Goal: Task Accomplishment & Management: Use online tool/utility

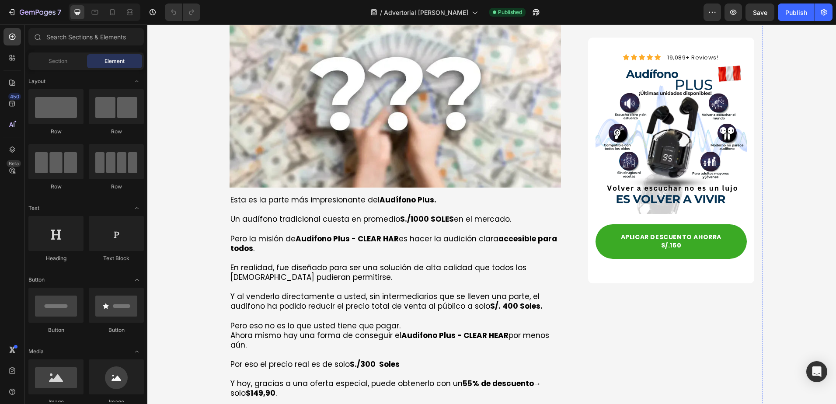
scroll to position [2885, 0]
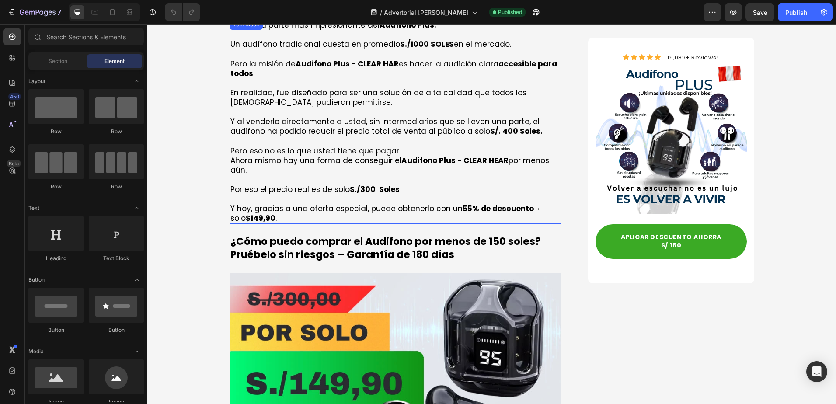
click at [422, 184] on p "Por eso el precio real es de solo S./300 Soles" at bounding box center [395, 189] width 330 height 10
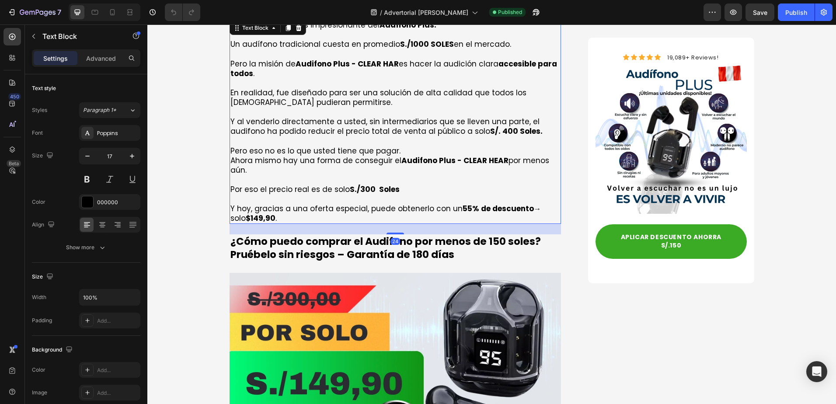
click at [468, 194] on p "Rich Text Editor. Editing area: main" at bounding box center [395, 199] width 330 height 10
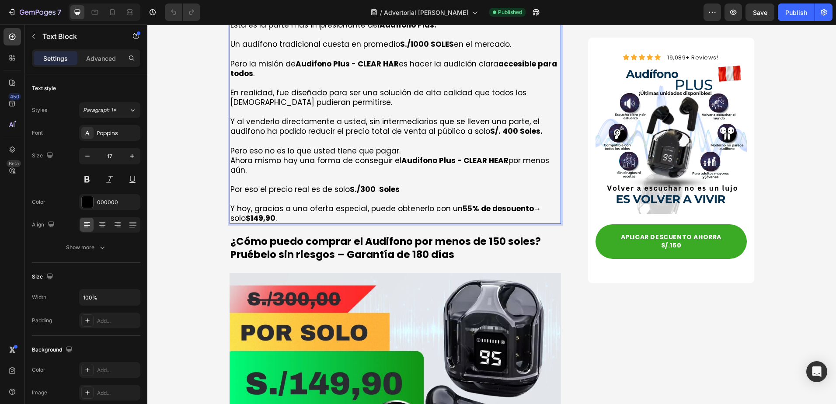
click at [464, 203] on strong "55% de descuento" at bounding box center [498, 208] width 71 height 10
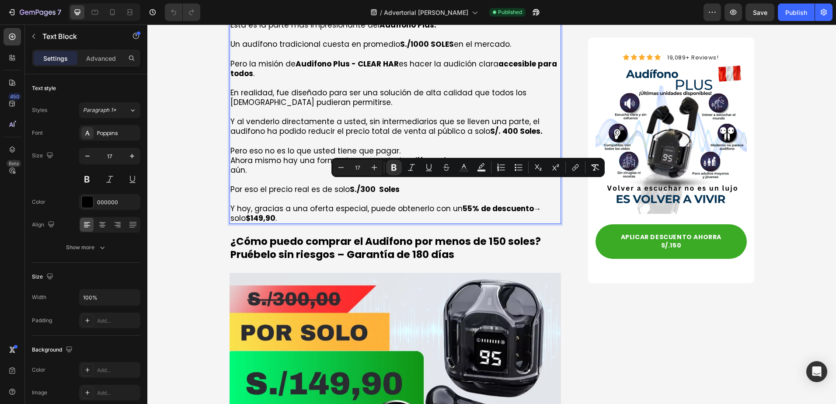
click at [463, 203] on strong "55% de descuento" at bounding box center [498, 208] width 71 height 10
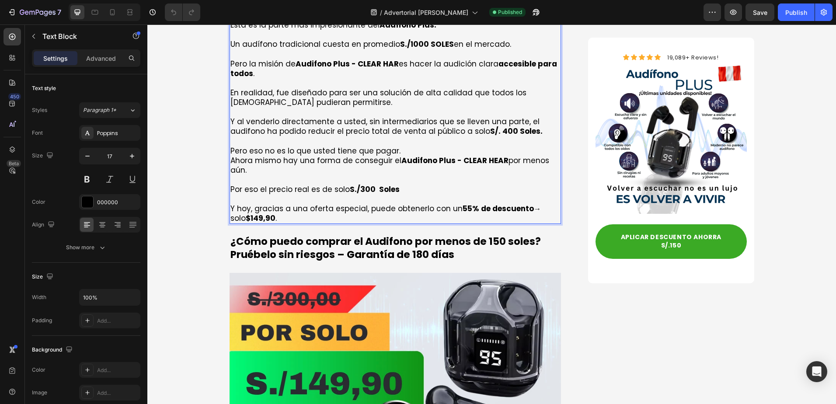
click at [463, 203] on strong "55% de descuento" at bounding box center [498, 208] width 71 height 10
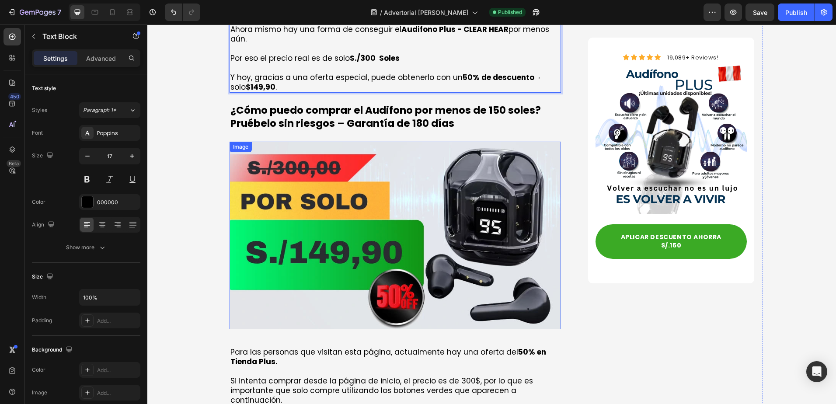
scroll to position [3148, 0]
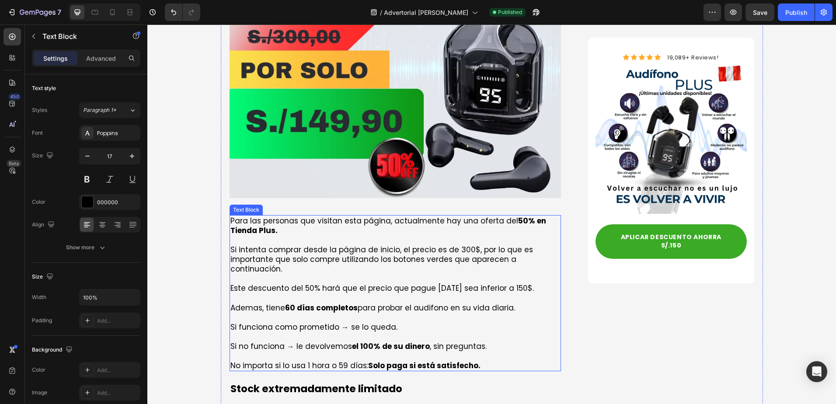
click at [448, 245] on p "Si intenta comprar desde la página de inicio, el precio es de 300$, por lo que …" at bounding box center [395, 259] width 330 height 29
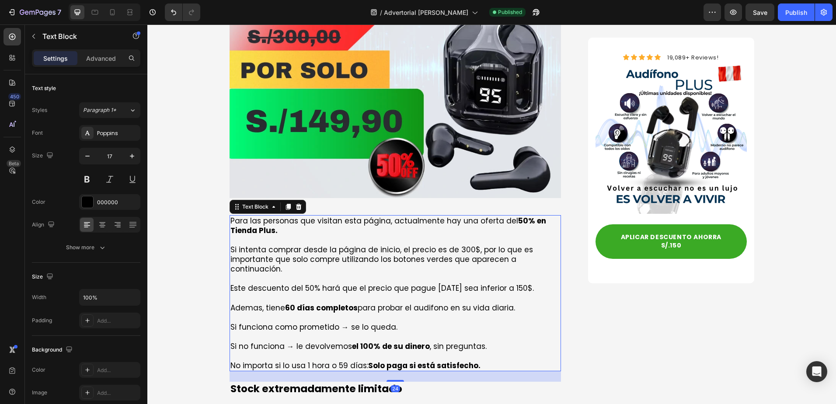
click at [460, 245] on p "Si intenta comprar desde la página de inicio, el precio es de 300$, por lo que …" at bounding box center [395, 259] width 330 height 29
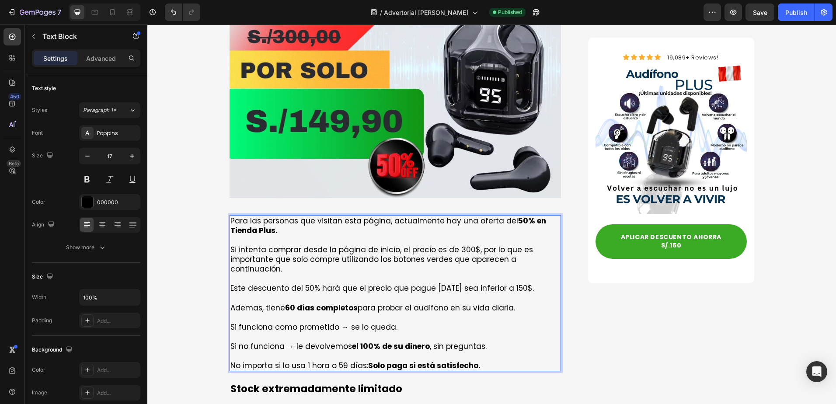
click at [466, 245] on p "Si intenta comprar desde la página de inicio, el precio es de 300$, por lo que …" at bounding box center [395, 259] width 330 height 29
click at [468, 245] on p "Si intenta comprar desde la página de inicio, el precio es de 300$, por lo que …" at bounding box center [395, 259] width 330 height 29
click at [452, 245] on p "Si intenta comprar desde la página de inicio, el precio es de 300, por lo que e…" at bounding box center [395, 259] width 330 height 29
click at [455, 245] on p "Si intenta comprar desde la página de inicio, el precio es de S/300, por lo que…" at bounding box center [395, 259] width 330 height 29
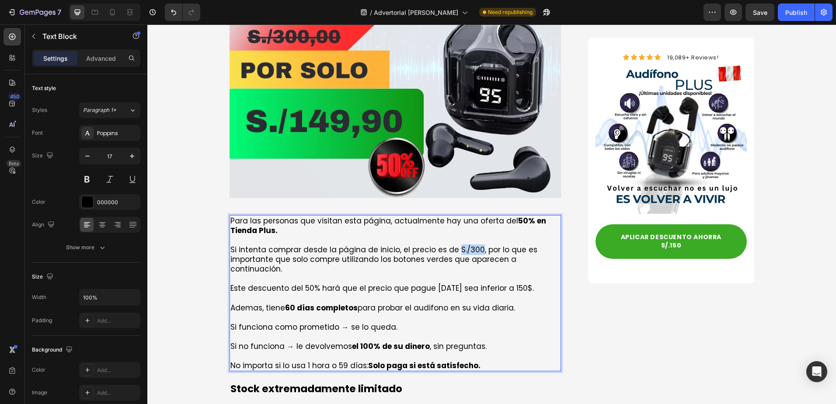
drag, startPoint x: 473, startPoint y: 226, endPoint x: 451, endPoint y: 230, distance: 22.5
click at [451, 245] on p "Si intenta comprar desde la página de inicio, el precio es de S./300, por lo qu…" at bounding box center [395, 259] width 330 height 29
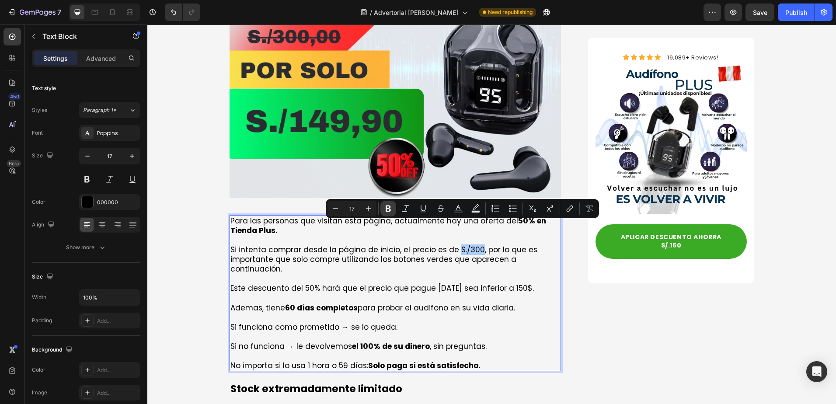
click at [384, 207] on icon "Editor contextual toolbar" at bounding box center [388, 208] width 9 height 9
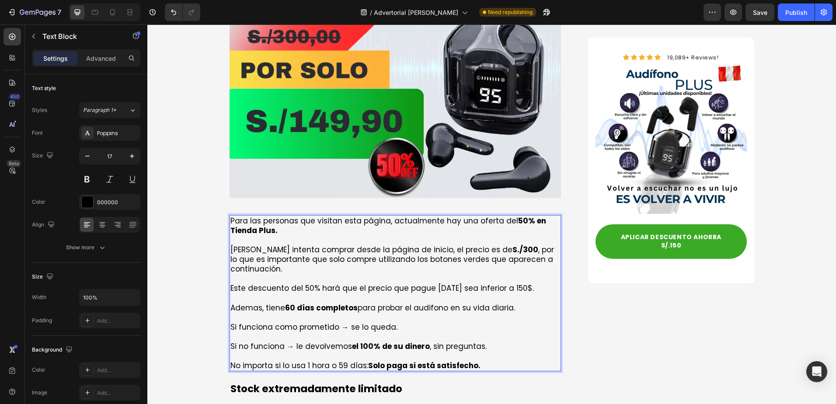
click at [411, 245] on p "Si intenta comprar desde la página de inicio, el precio es de S./300 , por lo q…" at bounding box center [395, 259] width 330 height 29
drag, startPoint x: 494, startPoint y: 264, endPoint x: 512, endPoint y: 266, distance: 17.2
click at [512, 283] on p "Este descuento del 50% hará que el precio que pague [DATE] sea inferior a 150$.…" at bounding box center [395, 297] width 330 height 29
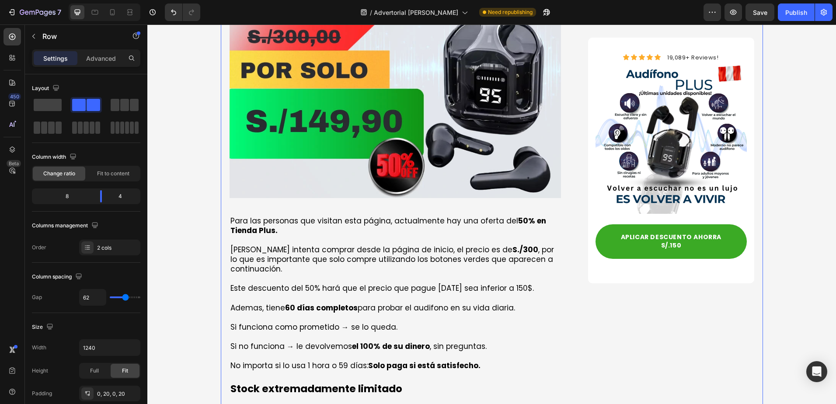
drag, startPoint x: 602, startPoint y: 276, endPoint x: 546, endPoint y: 275, distance: 56.0
click at [492, 283] on p "Este descuento del 50% hará que el precio que pague [DATE] sea inferior a 150$.…" at bounding box center [395, 297] width 330 height 29
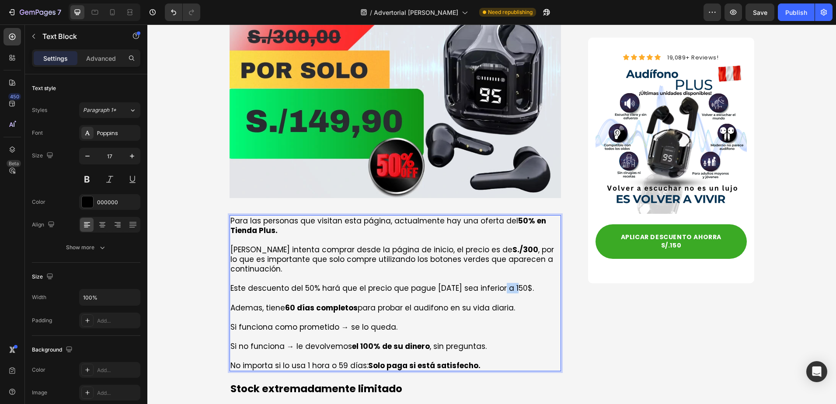
drag, startPoint x: 494, startPoint y: 264, endPoint x: 509, endPoint y: 267, distance: 15.0
click at [509, 283] on p "Este descuento del 50% hará que el precio que pague [DATE] sea inferior a 150$.…" at bounding box center [395, 297] width 330 height 29
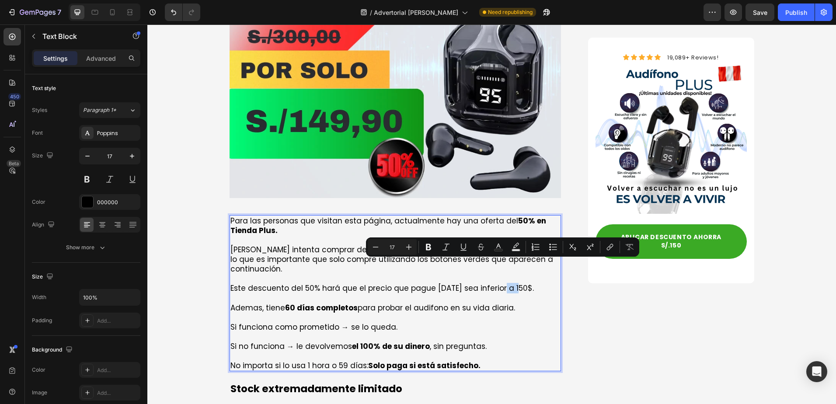
click at [499, 283] on p "Este descuento del 50% hará que el precio que pague [DATE] sea inferior a 150$.…" at bounding box center [395, 297] width 330 height 29
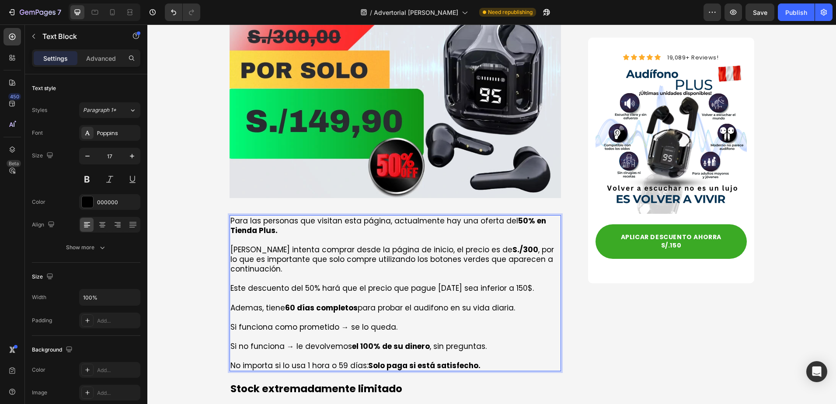
click at [495, 283] on p "Este descuento del 50% hará que el precio que pague [DATE] sea inferior a 150$.…" at bounding box center [395, 297] width 330 height 29
click at [522, 283] on p "Este descuento del 50% hará que el precio que pague [DATE] sea inferior a S./15…" at bounding box center [395, 297] width 330 height 29
click at [518, 283] on p "Este descuento del 50% hará que el precio que pague [DATE] sea inferior a S./15…" at bounding box center [395, 297] width 330 height 29
drag, startPoint x: 497, startPoint y: 263, endPoint x: 519, endPoint y: 266, distance: 22.9
click at [519, 283] on p "Este descuento del 50% hará que el precio que pague [DATE] sea inferior a S./15…" at bounding box center [395, 297] width 330 height 29
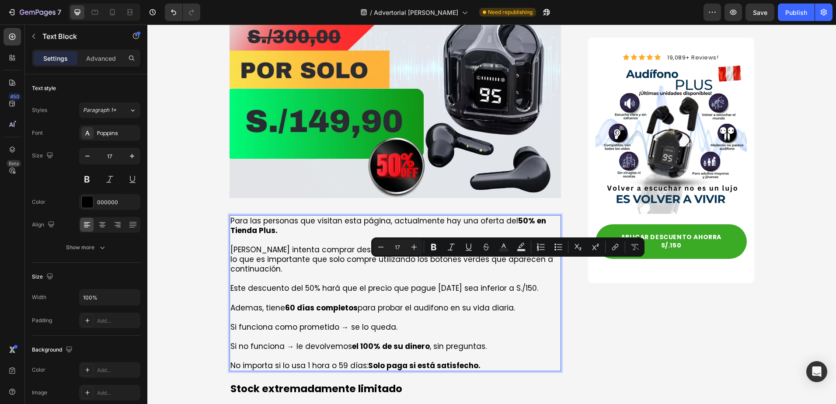
click at [514, 283] on p "Este descuento del 50% hará que el precio que pague [DATE] sea inferior a S./15…" at bounding box center [395, 297] width 330 height 29
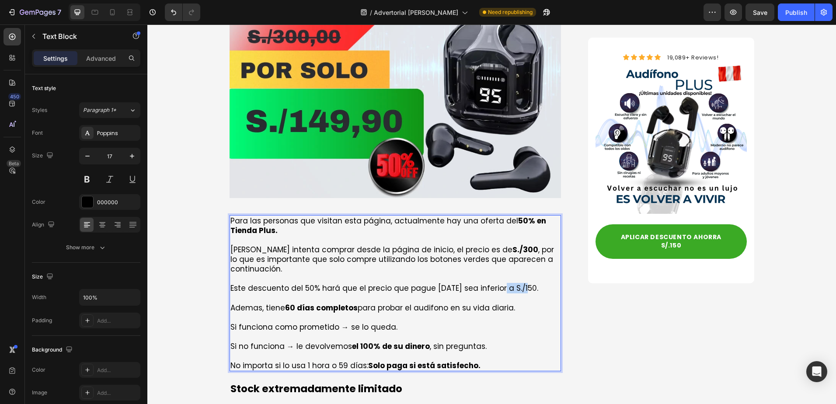
drag, startPoint x: 494, startPoint y: 266, endPoint x: 505, endPoint y: 268, distance: 11.1
click at [523, 283] on p "Este descuento del 50% hará que el precio que pague [DATE] sea inferior a S./15…" at bounding box center [395, 297] width 330 height 29
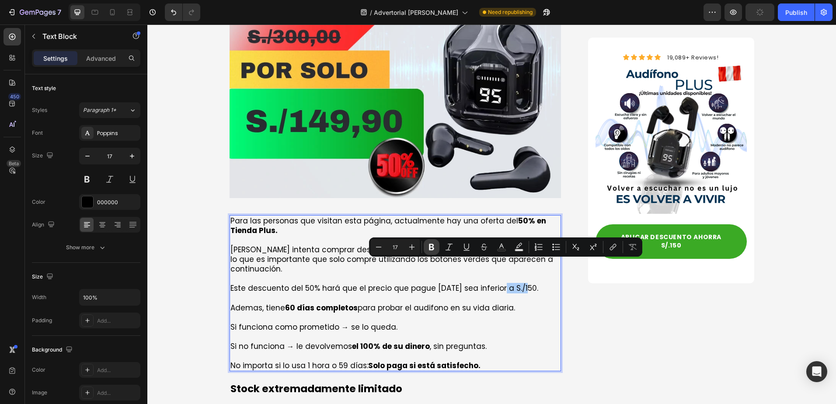
click at [431, 247] on icon "Editor contextual toolbar" at bounding box center [431, 247] width 5 height 7
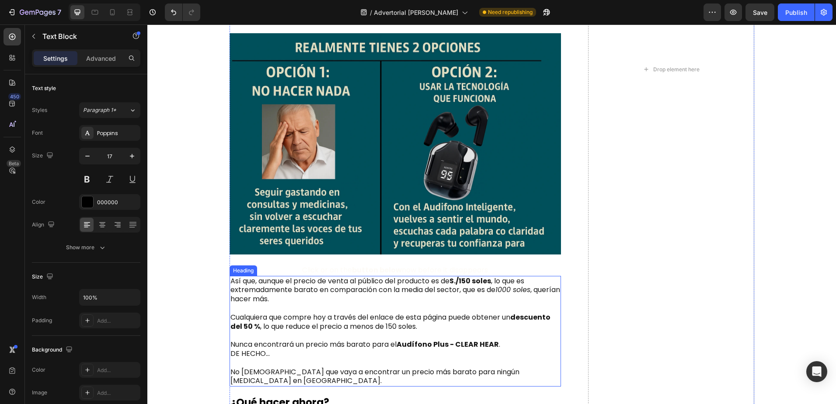
scroll to position [4284, 0]
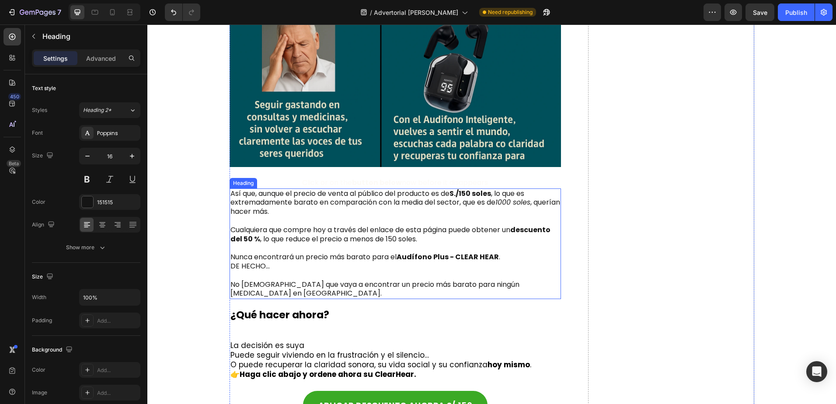
click at [480, 219] on h2 "Así que, aunque el precio de venta al público del producto es de S./150 soles ,…" at bounding box center [396, 243] width 332 height 111
drag, startPoint x: 504, startPoint y: 202, endPoint x: 532, endPoint y: 202, distance: 28.0
click at [530, 202] on icon "1000 soles" at bounding box center [512, 202] width 35 height 10
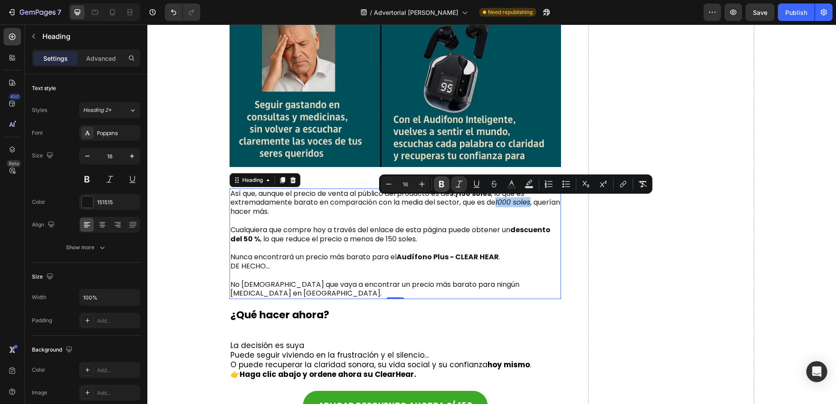
click at [447, 188] on button "Bold" at bounding box center [442, 184] width 16 height 16
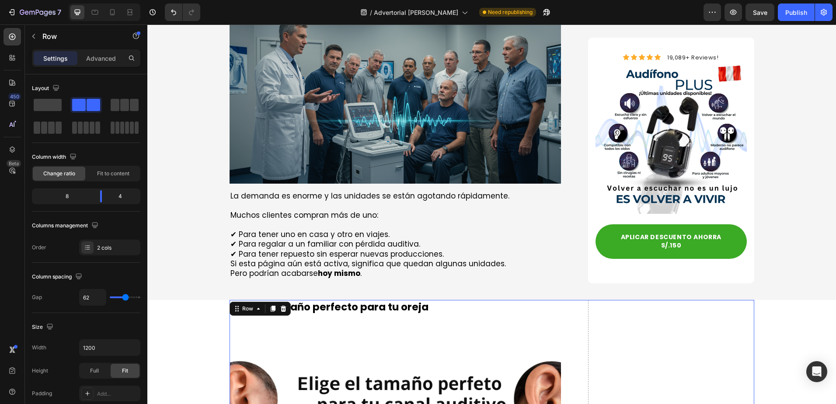
scroll to position [3727, 0]
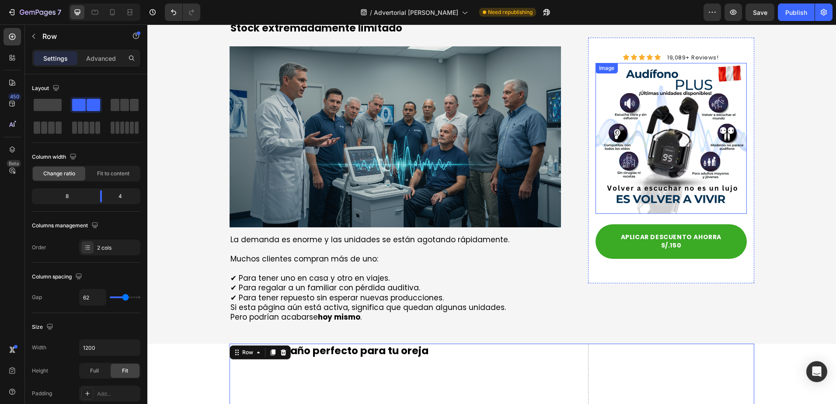
scroll to position [3465, 0]
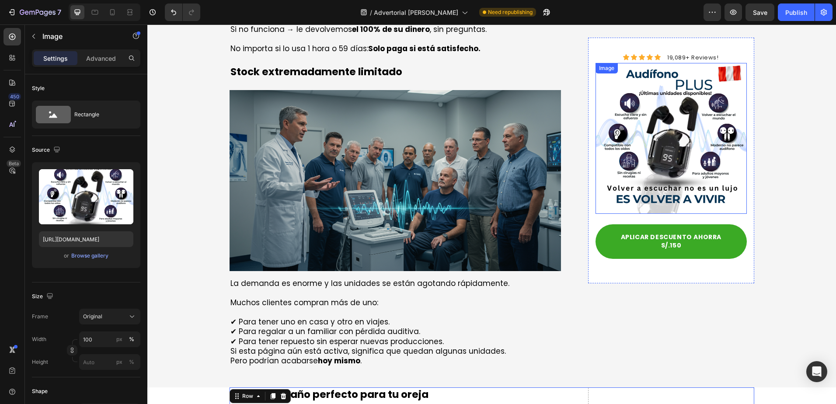
click at [647, 125] on img at bounding box center [670, 138] width 151 height 151
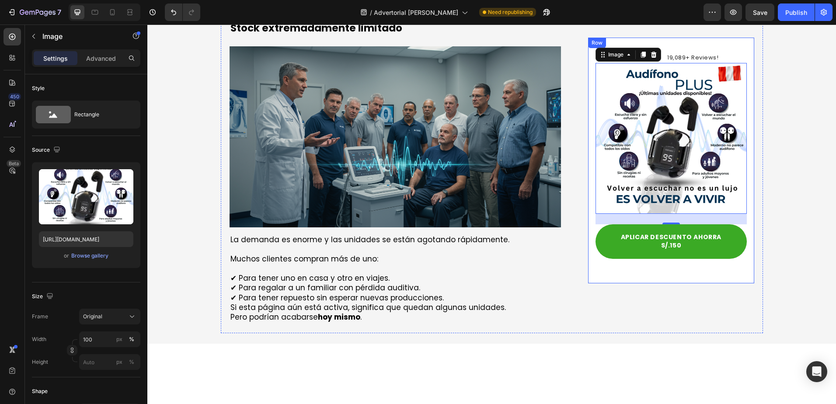
scroll to position [3421, 0]
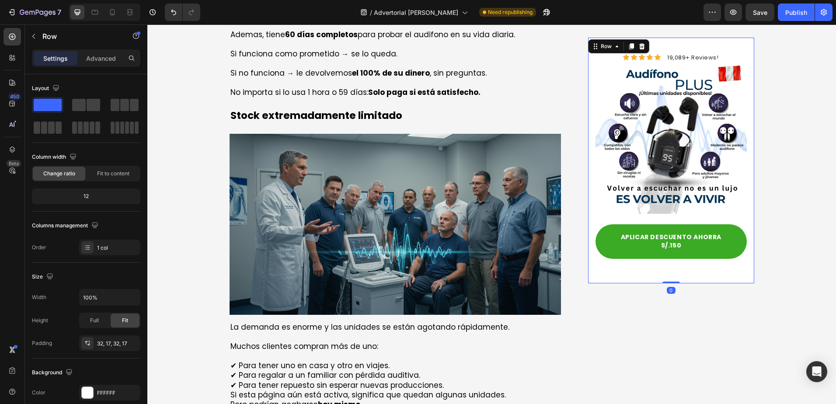
click at [588, 56] on div "Icon Icon Icon Icon Icon Icon List 19,089+ Reviews! Text Block Row Image APLICA…" at bounding box center [671, 161] width 166 height 246
click at [626, 42] on div at bounding box center [631, 46] width 10 height 10
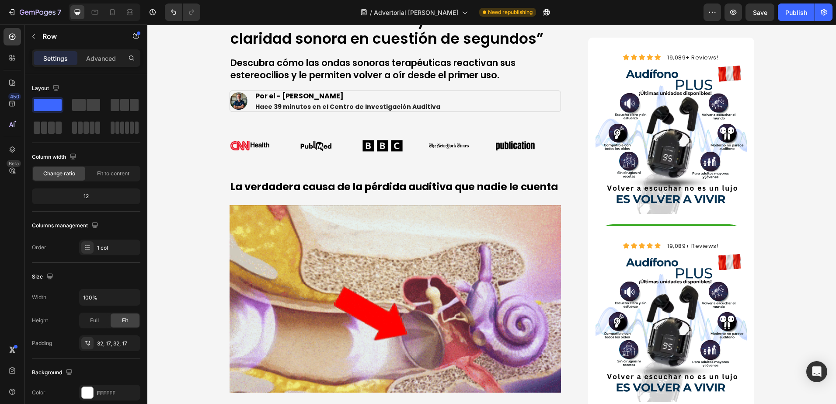
scroll to position [11, 0]
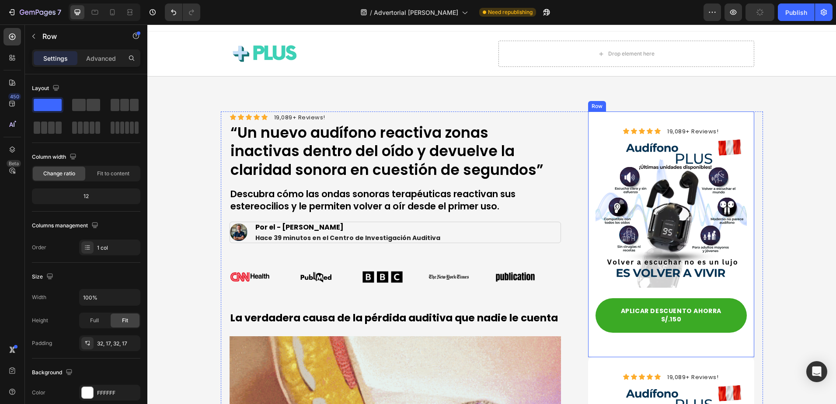
click at [602, 121] on div "Icon Icon Icon Icon Icon Icon List 19,089+ Reviews! Text Block Row Image APLICA…" at bounding box center [671, 234] width 166 height 246
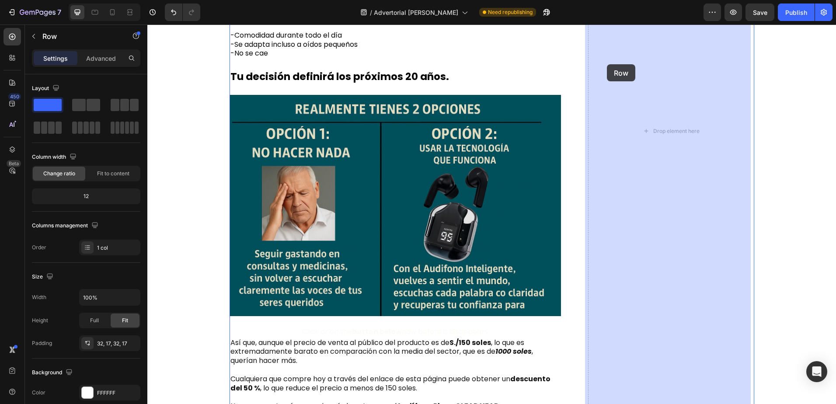
drag, startPoint x: 594, startPoint y: 103, endPoint x: 618, endPoint y: 66, distance: 44.6
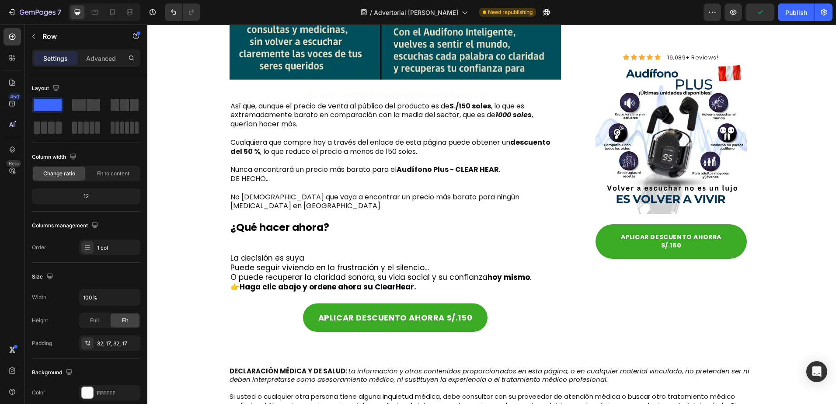
scroll to position [4558, 0]
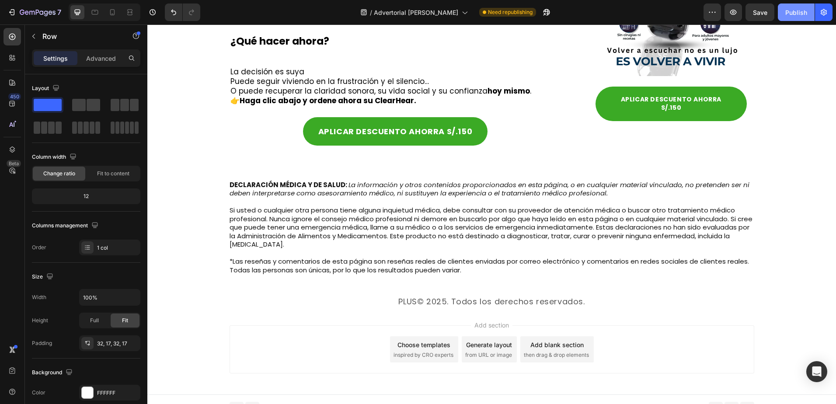
click at [791, 9] on div "Publish" at bounding box center [796, 12] width 22 height 9
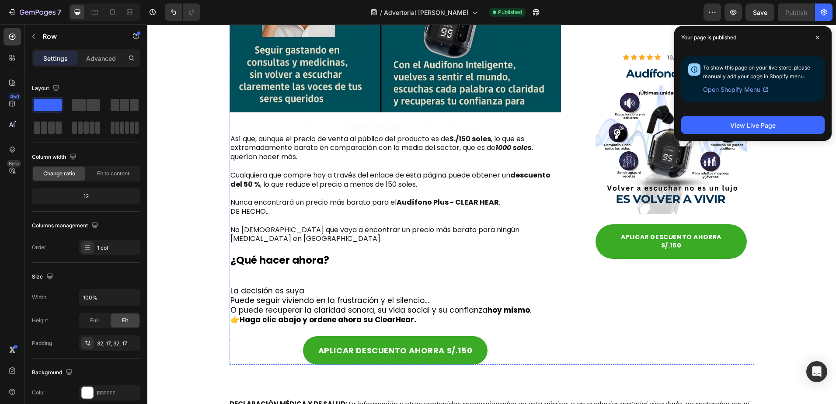
scroll to position [4383, 0]
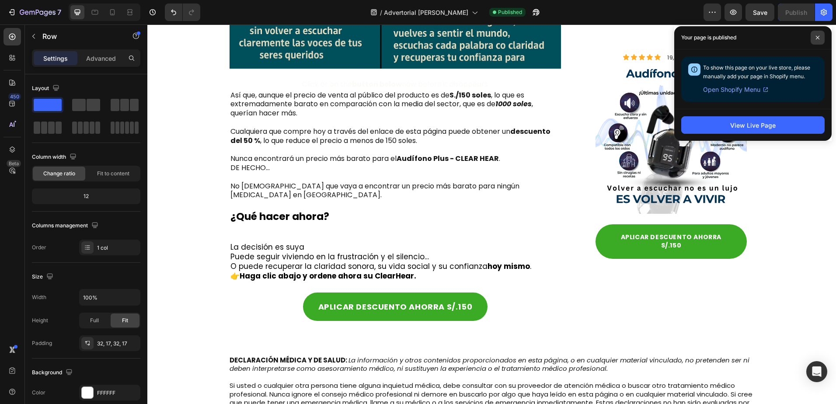
click at [819, 35] on icon at bounding box center [817, 37] width 4 height 4
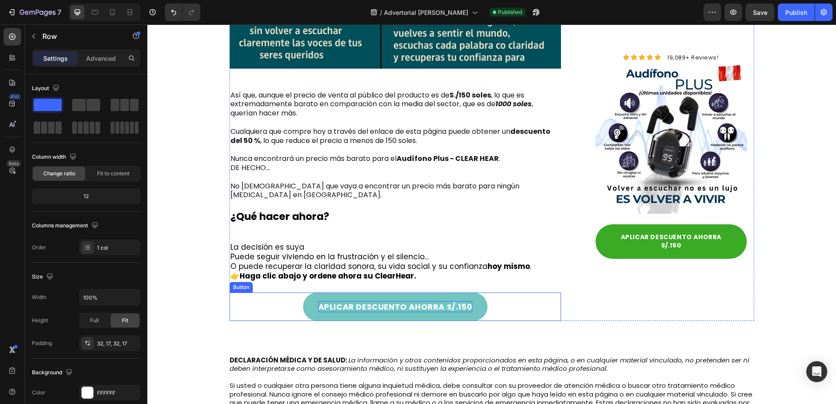
click at [432, 301] on p "APLICAR DESCUENTO AHORRA S/.150" at bounding box center [395, 306] width 154 height 11
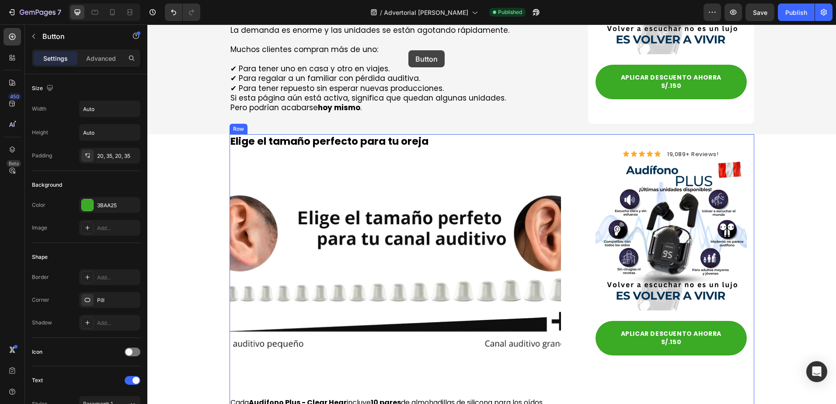
scroll to position [3699, 0]
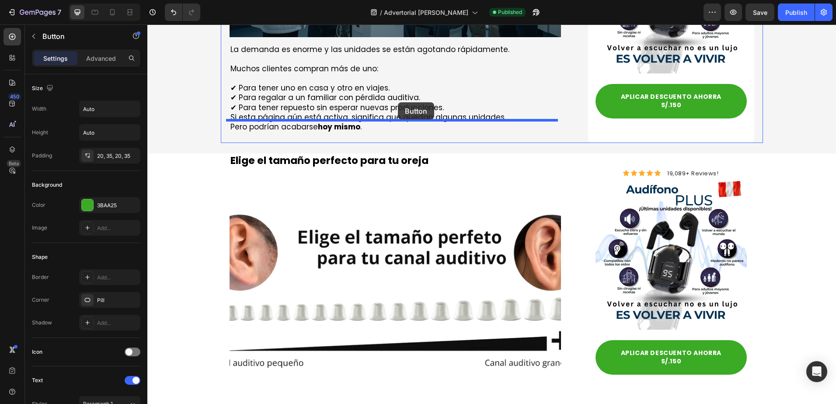
drag, startPoint x: 229, startPoint y: 276, endPoint x: 396, endPoint y: 107, distance: 237.7
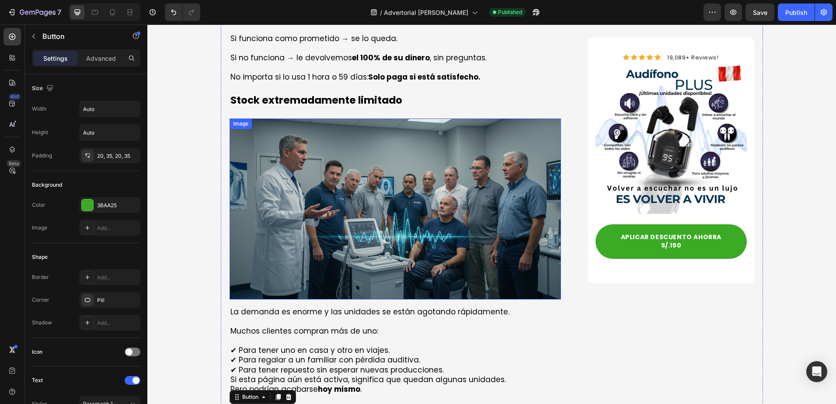
scroll to position [3567, 0]
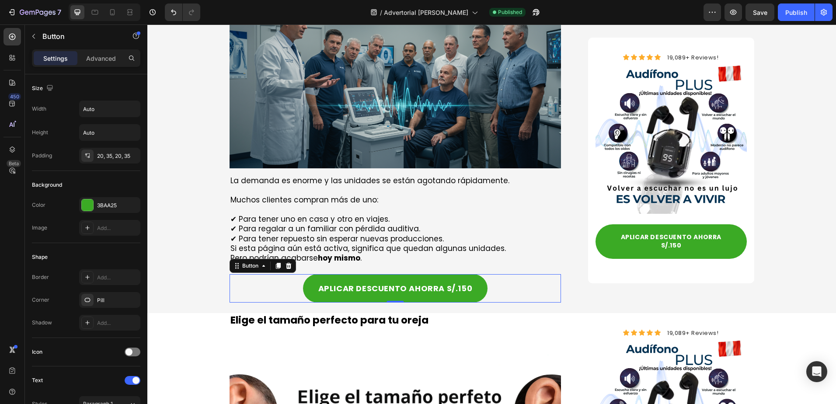
click at [275, 263] on icon at bounding box center [277, 266] width 5 height 6
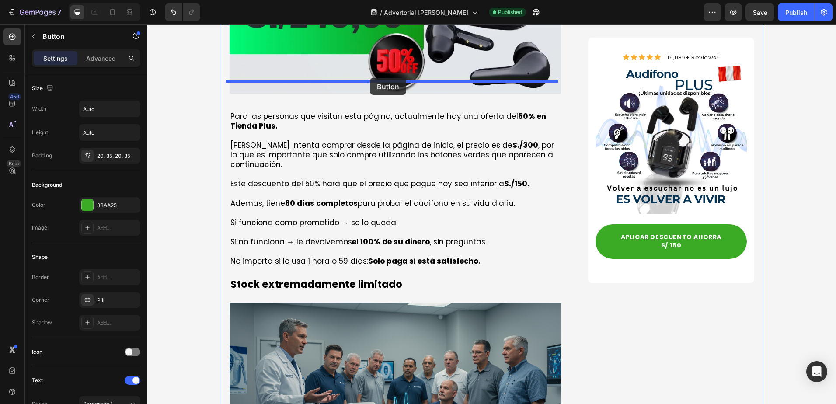
scroll to position [3186, 0]
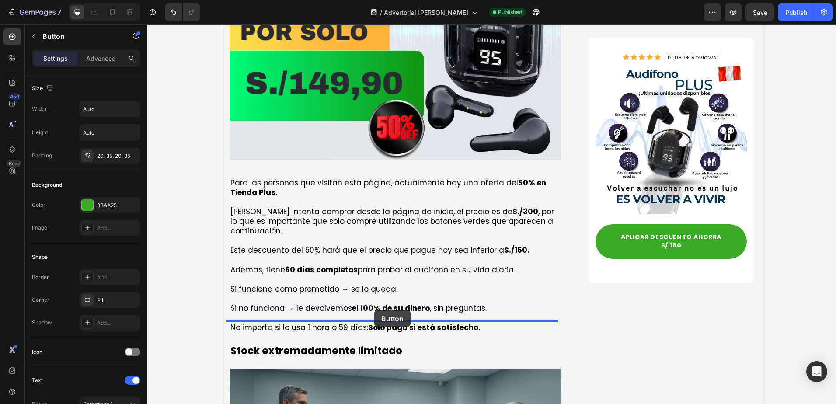
drag, startPoint x: 230, startPoint y: 271, endPoint x: 374, endPoint y: 310, distance: 149.3
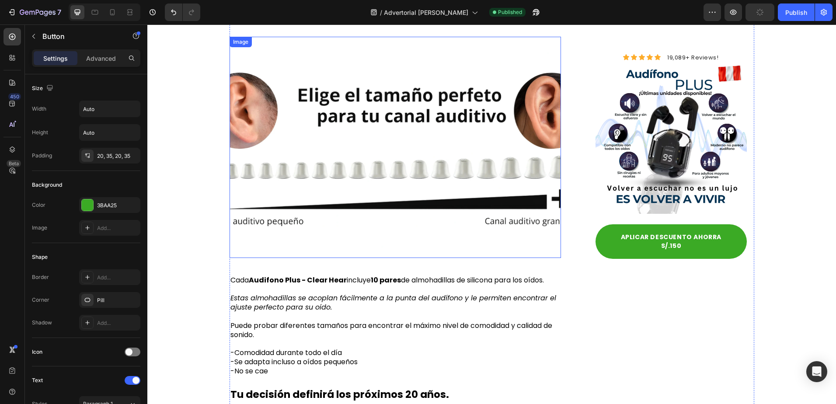
scroll to position [3710, 0]
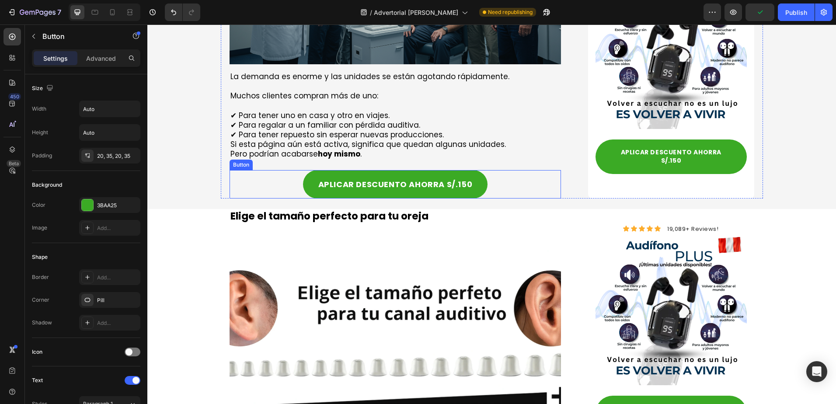
click at [496, 170] on div "APLICAR DESCUENTO AHORRA S/.150 Button" at bounding box center [396, 184] width 332 height 28
click at [275, 159] on icon at bounding box center [277, 162] width 5 height 6
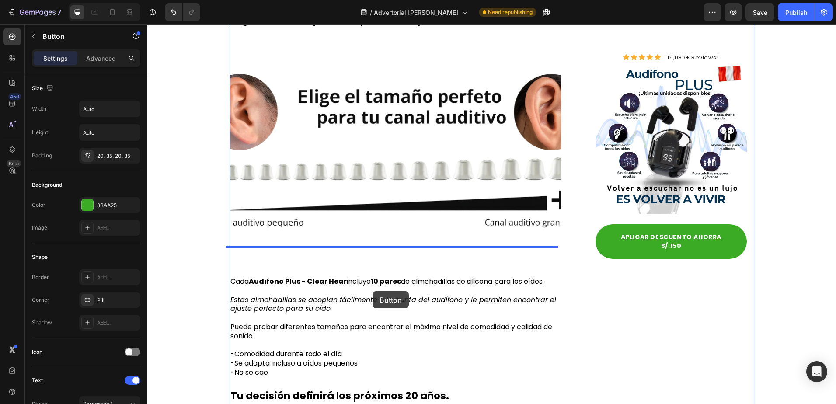
scroll to position [3944, 0]
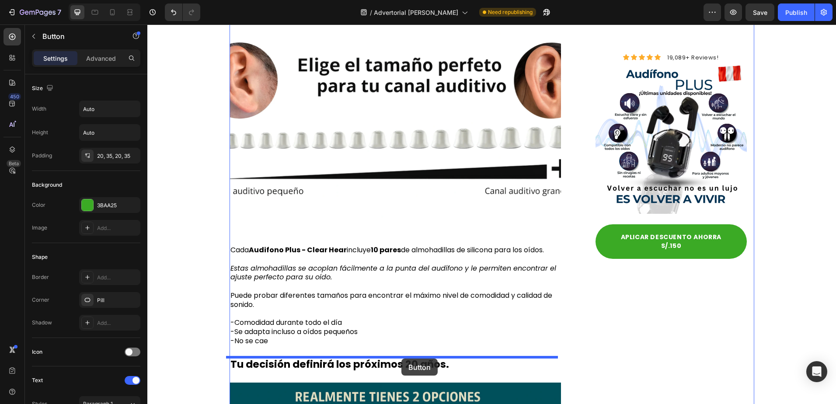
drag, startPoint x: 232, startPoint y: 169, endPoint x: 401, endPoint y: 358, distance: 254.2
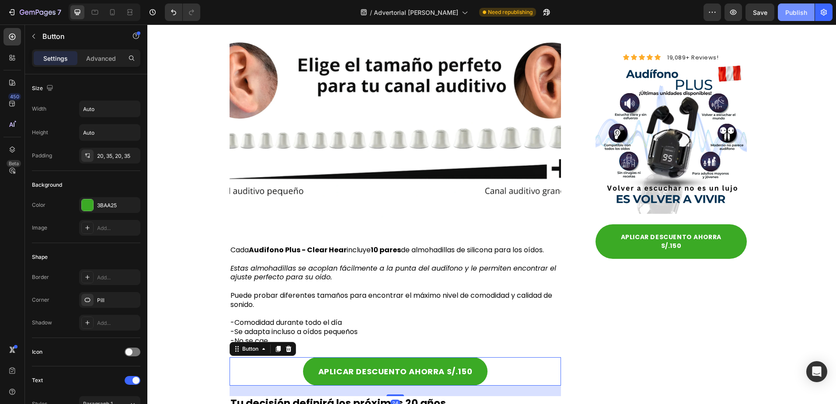
click at [801, 18] on button "Publish" at bounding box center [796, 11] width 37 height 17
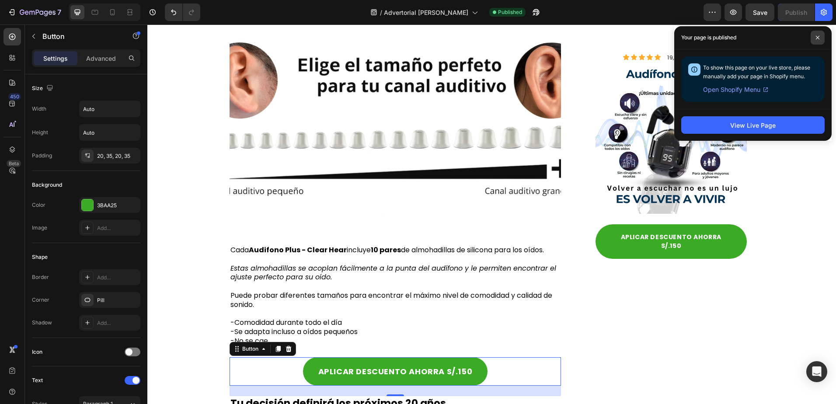
click at [815, 41] on span at bounding box center [818, 38] width 14 height 14
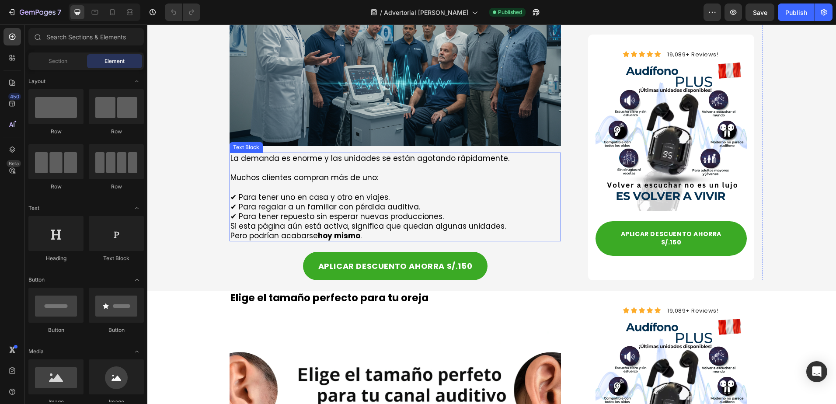
scroll to position [3585, 0]
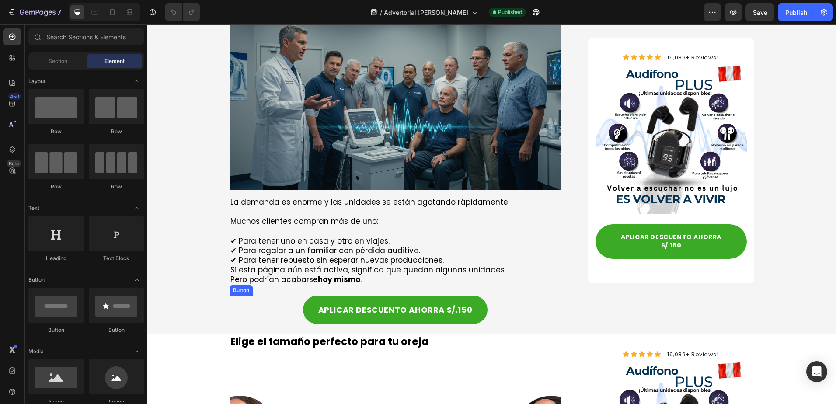
click at [485, 296] on div "APLICAR DESCUENTO AHORRA S/.150 Button" at bounding box center [396, 310] width 332 height 28
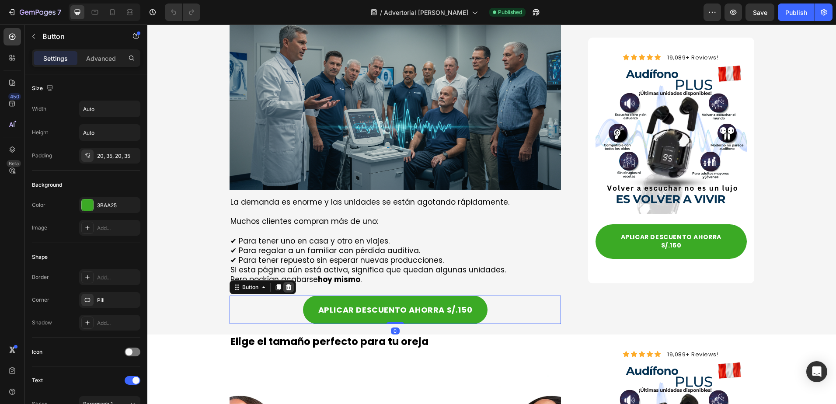
click at [283, 282] on div at bounding box center [288, 287] width 10 height 10
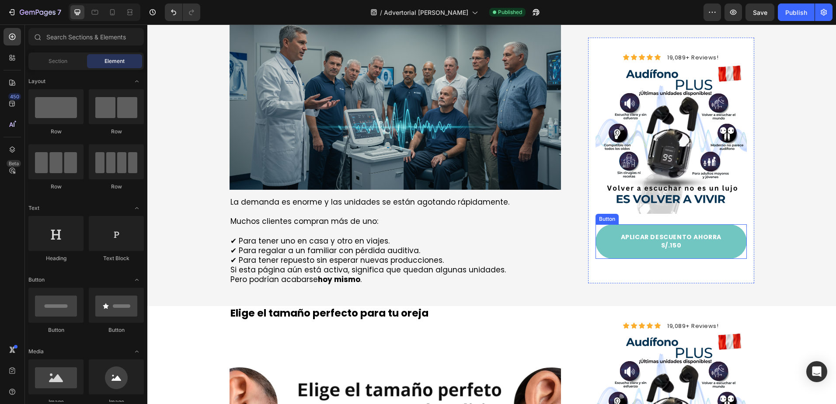
click at [724, 242] on link "APLICAR DESCUENTO AHORRA S/.150" at bounding box center [670, 241] width 151 height 35
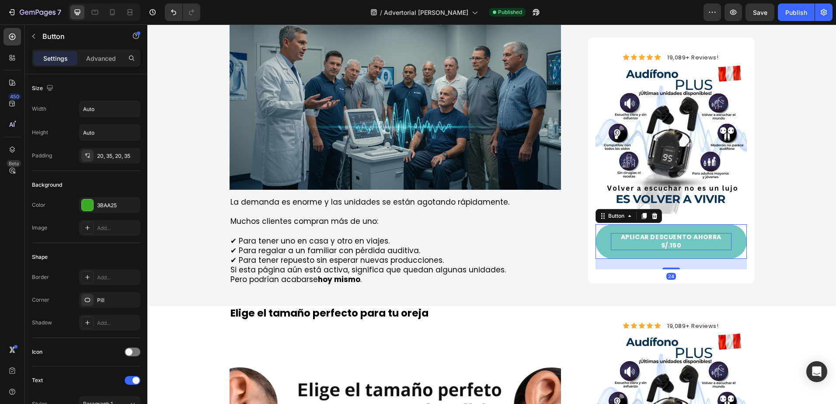
click at [700, 238] on p "APLICAR DESCUENTO AHORRA S/.150" at bounding box center [671, 241] width 120 height 17
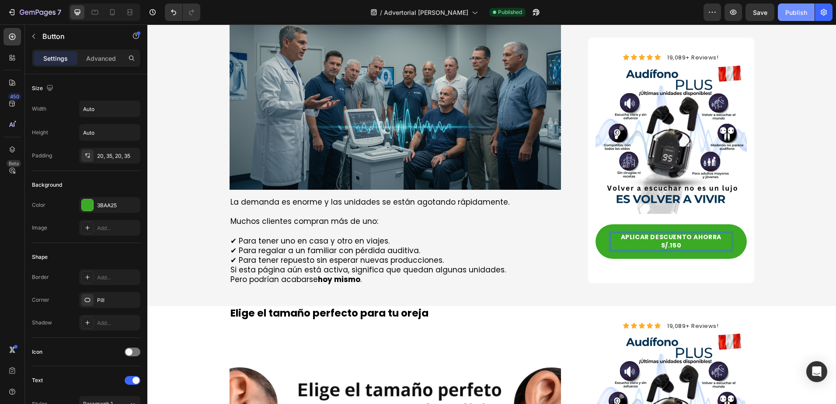
click at [792, 17] on button "Publish" at bounding box center [796, 11] width 37 height 17
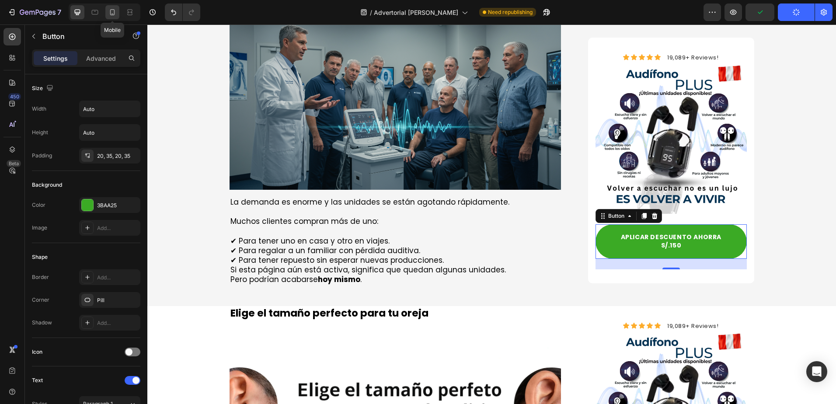
click at [111, 16] on icon at bounding box center [112, 12] width 9 height 9
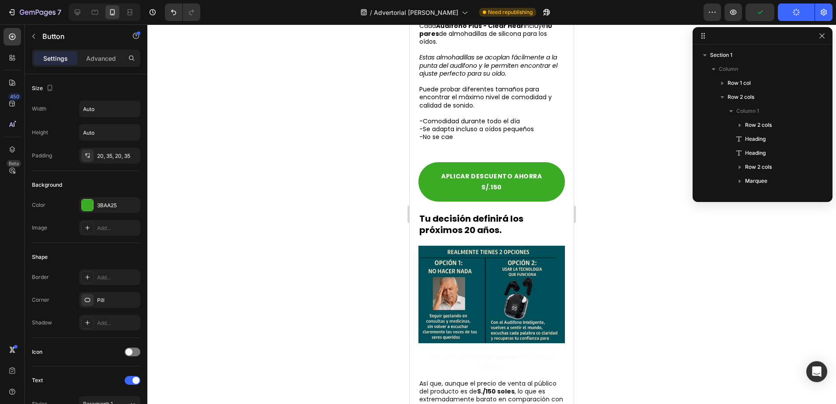
scroll to position [3579, 0]
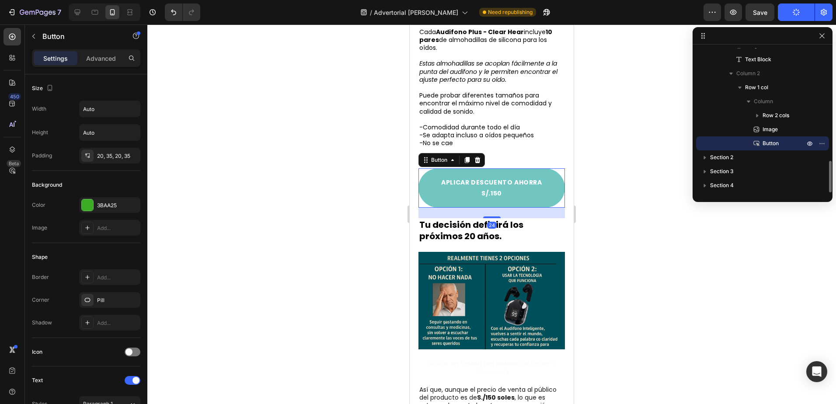
click at [550, 187] on link "APLICAR DESCUENTO AHORRA S/.150" at bounding box center [491, 187] width 146 height 39
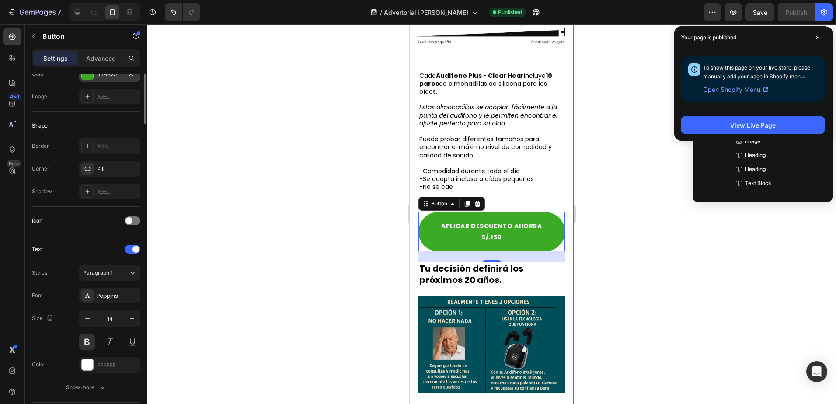
scroll to position [219, 0]
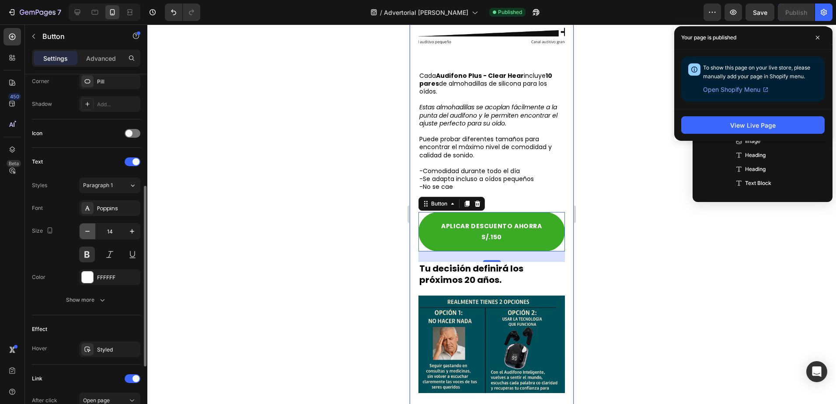
click at [88, 232] on icon "button" at bounding box center [87, 231] width 9 height 9
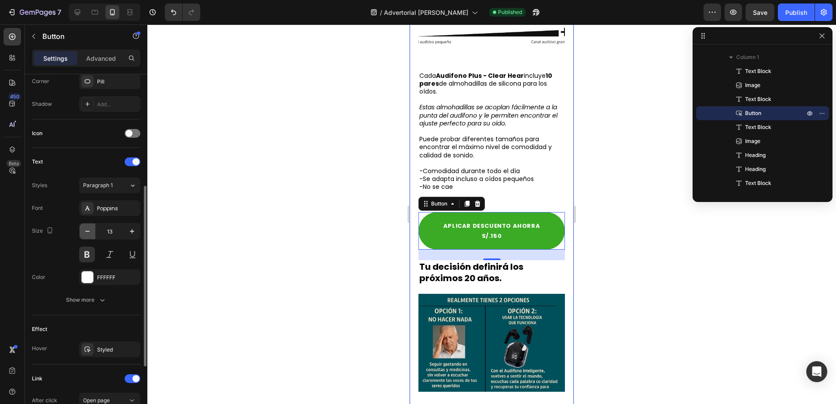
click at [88, 232] on icon "button" at bounding box center [87, 231] width 9 height 9
type input "12"
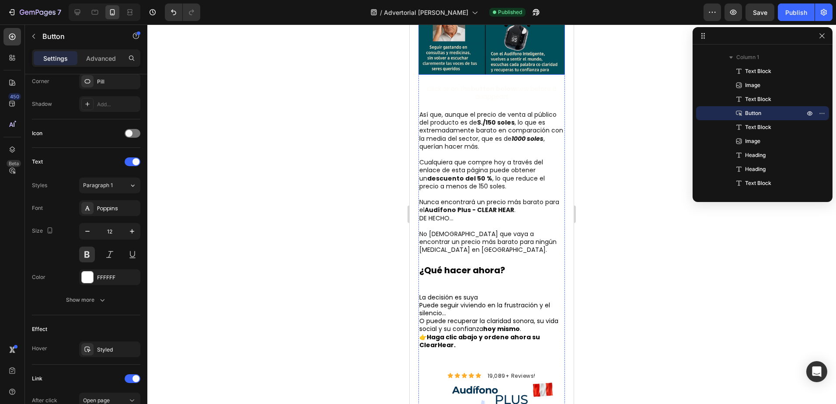
scroll to position [4016, 0]
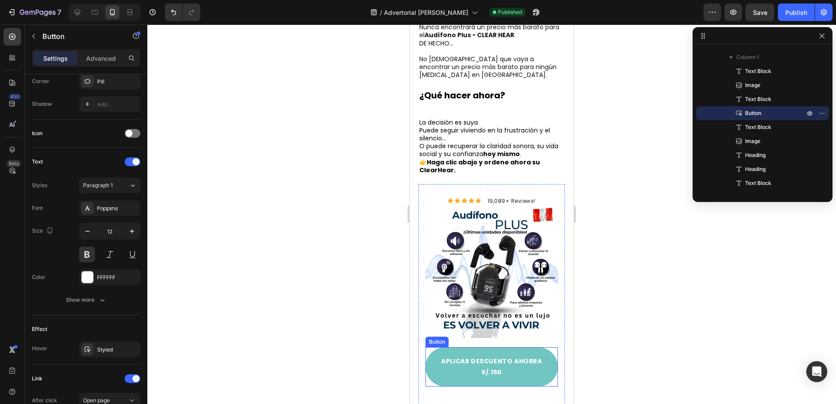
click at [494, 347] on link "APLICAR DESCUENTO AHORRA S/.150" at bounding box center [491, 366] width 132 height 39
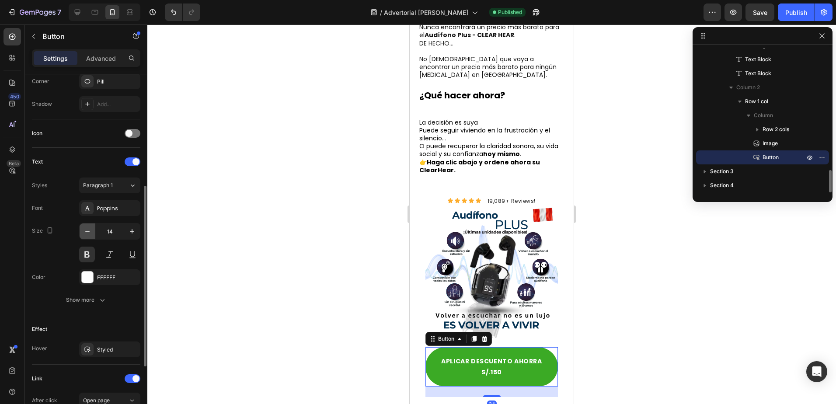
click at [85, 234] on icon "button" at bounding box center [87, 231] width 9 height 9
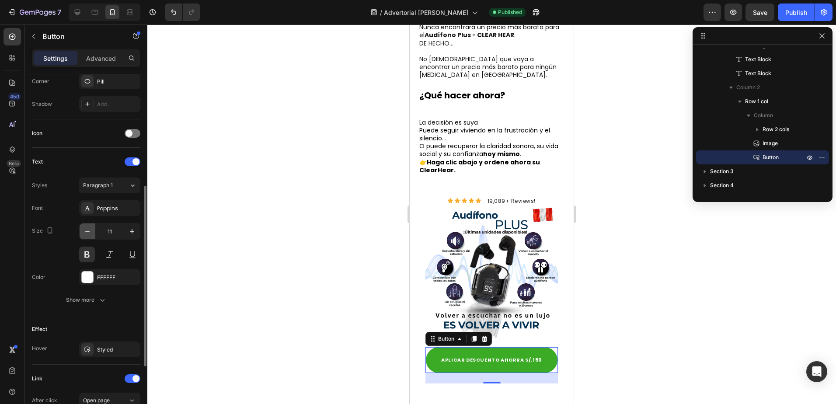
click at [85, 234] on icon "button" at bounding box center [87, 231] width 9 height 9
type input "10"
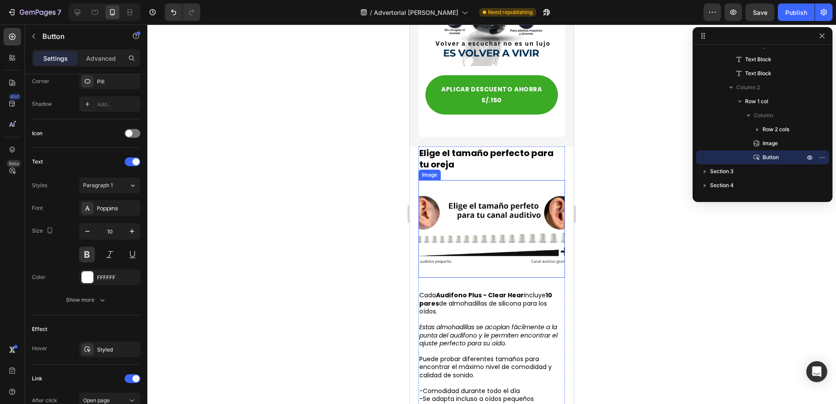
scroll to position [3358, 0]
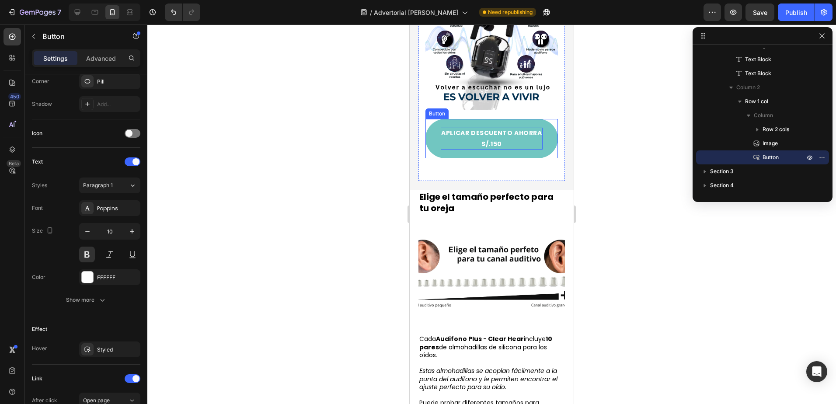
click at [504, 147] on p "APLICAR DESCUENTO AHORRA S/.150" at bounding box center [492, 139] width 102 height 22
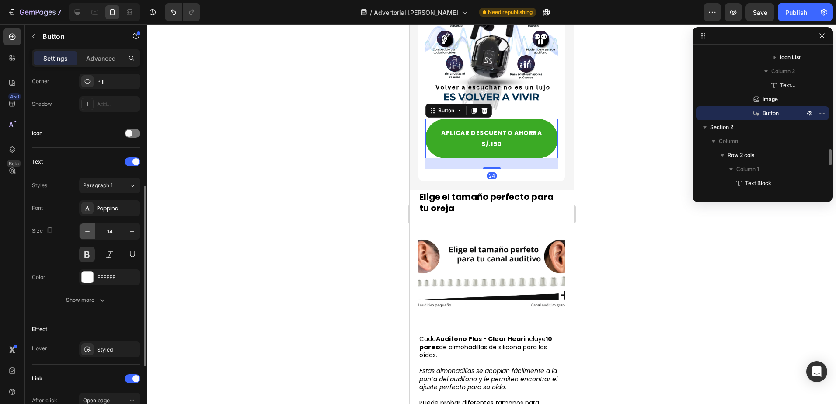
click at [86, 229] on icon "button" at bounding box center [87, 231] width 9 height 9
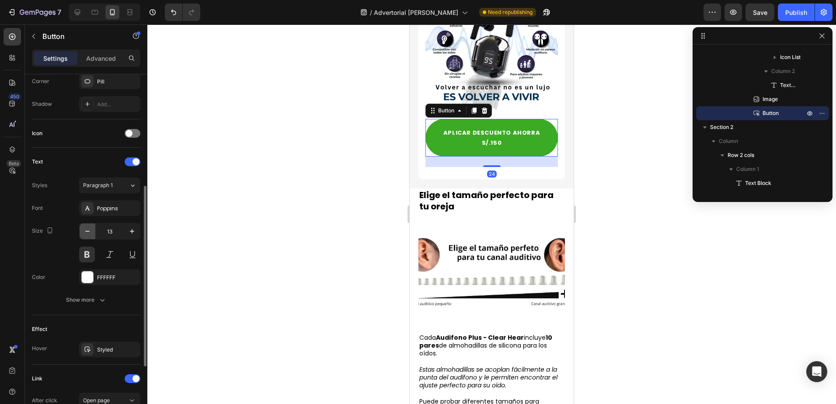
click at [86, 229] on icon "button" at bounding box center [87, 231] width 9 height 9
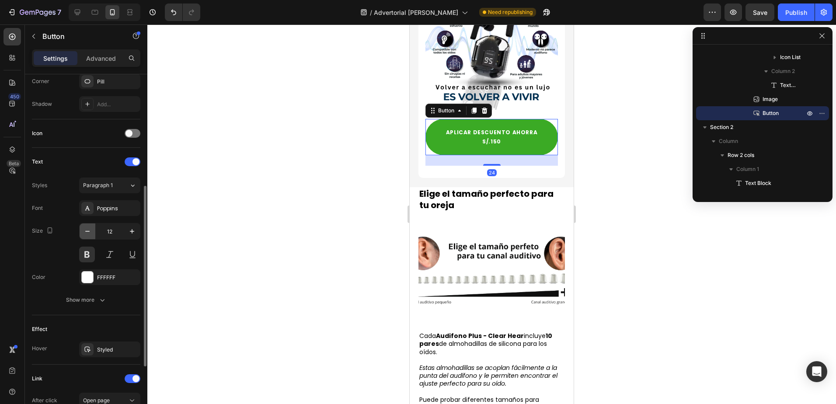
click at [86, 229] on icon "button" at bounding box center [87, 231] width 9 height 9
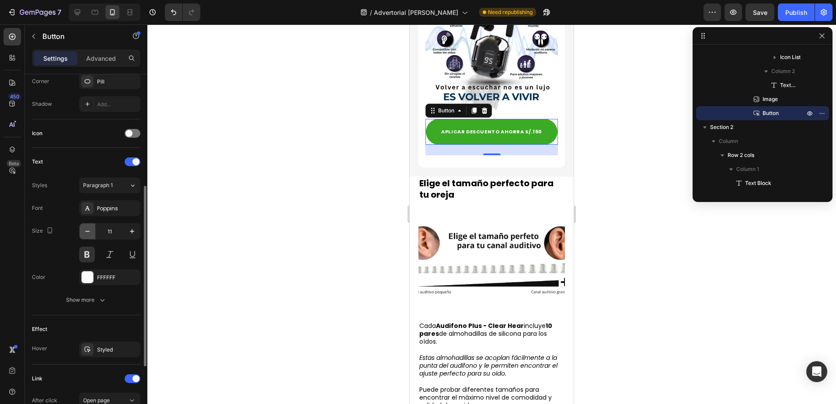
click at [86, 230] on icon "button" at bounding box center [87, 231] width 9 height 9
type input "10"
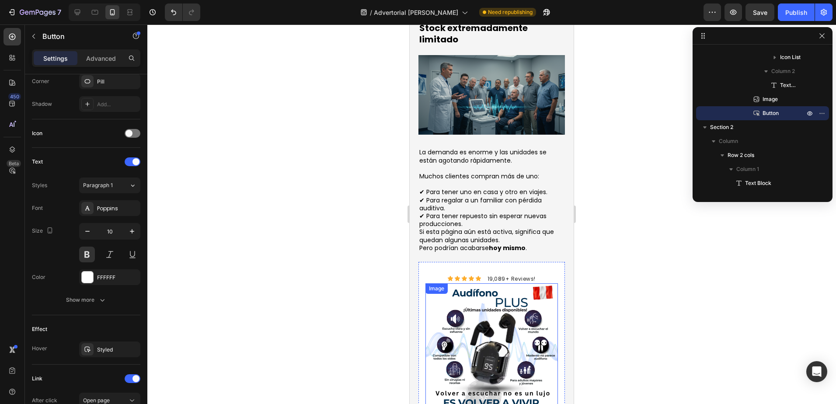
scroll to position [3227, 0]
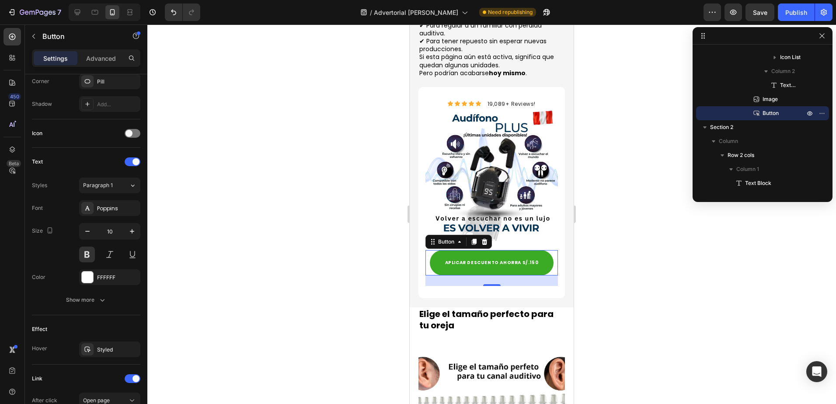
click at [820, 31] on button "button" at bounding box center [822, 36] width 10 height 10
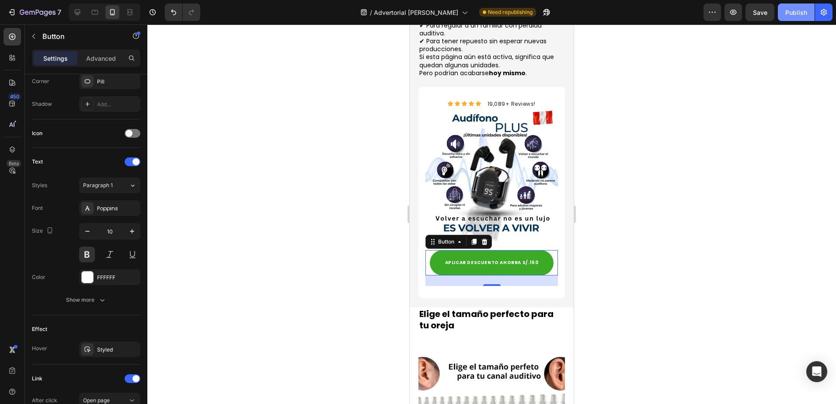
click at [786, 10] on div "Publish" at bounding box center [796, 12] width 22 height 9
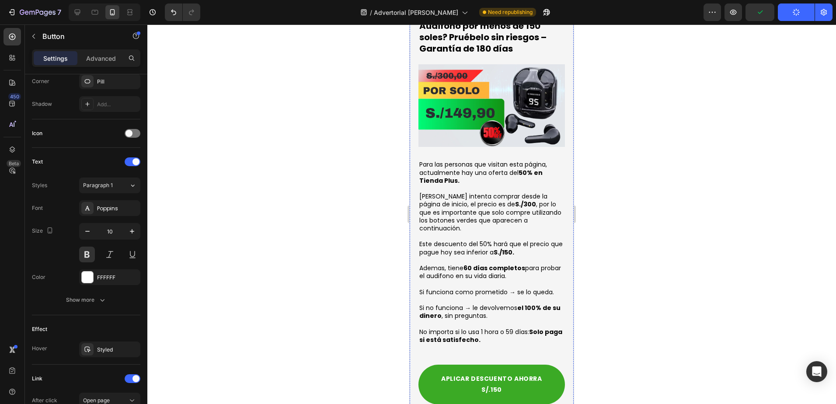
scroll to position [2921, 0]
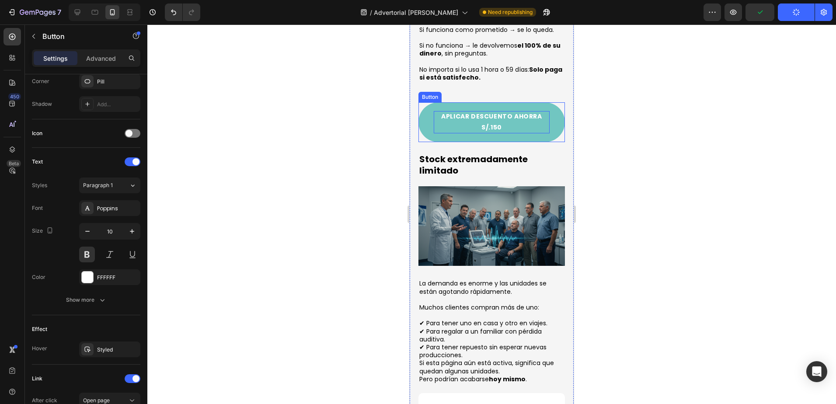
click at [500, 133] on p "APLICAR DESCUENTO AHORRA S/.150" at bounding box center [492, 122] width 116 height 22
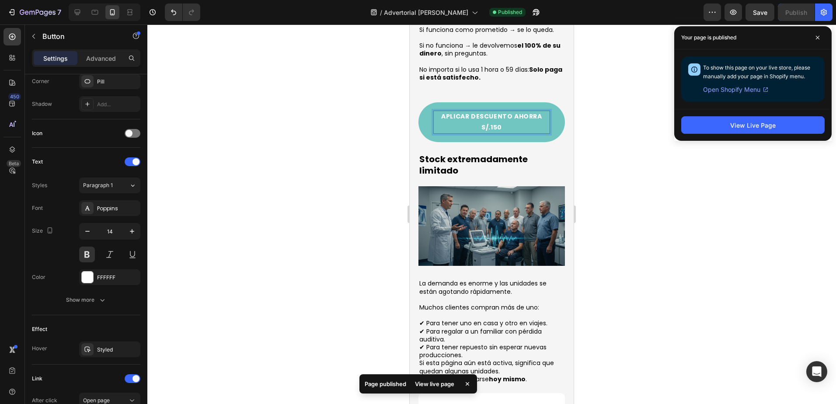
click at [534, 133] on p "APLICAR DESCUENTO AHORRA S/.150" at bounding box center [492, 122] width 116 height 22
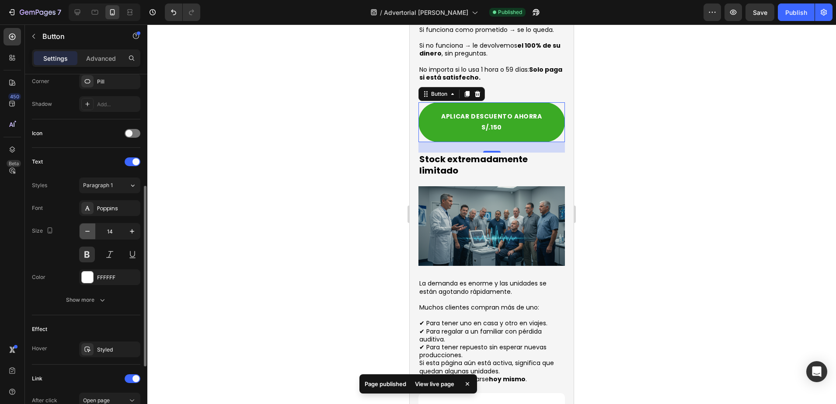
click at [89, 232] on icon "button" at bounding box center [87, 231] width 9 height 9
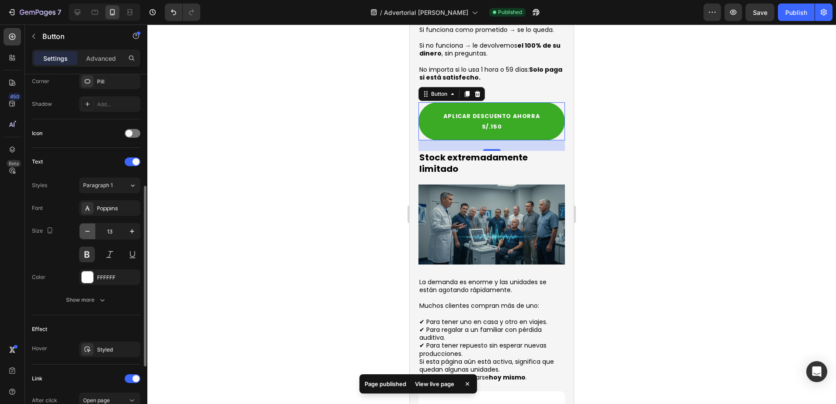
click at [89, 232] on icon "button" at bounding box center [87, 231] width 9 height 9
type input "12"
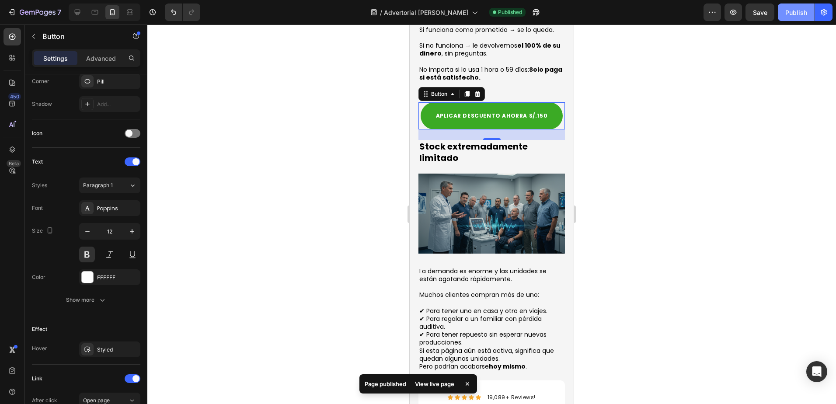
click at [795, 16] on div "Publish" at bounding box center [796, 12] width 22 height 9
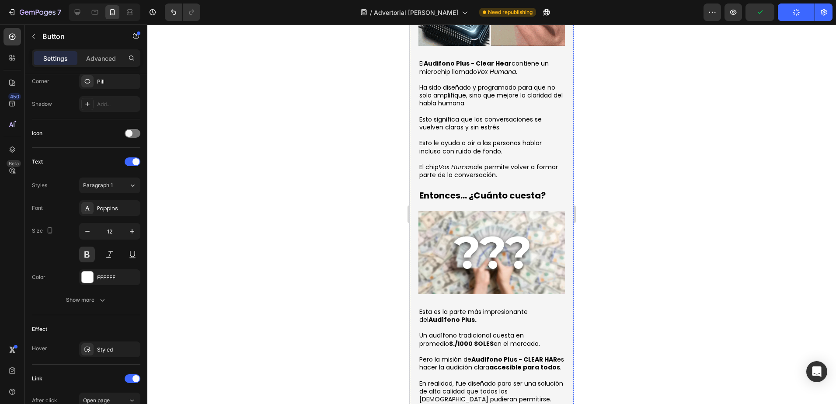
scroll to position [1915, 0]
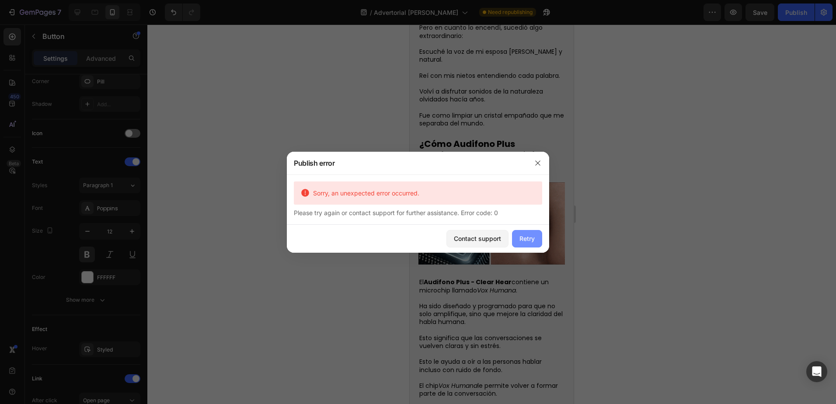
click at [524, 241] on div "Retry" at bounding box center [526, 238] width 15 height 9
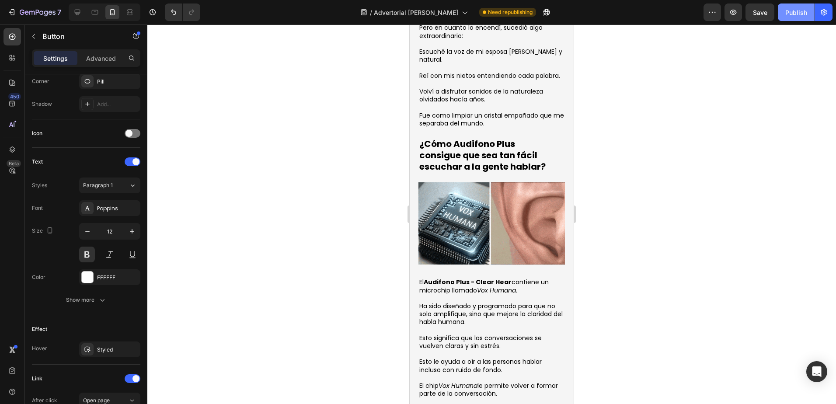
click at [802, 18] on button "Publish" at bounding box center [796, 11] width 37 height 17
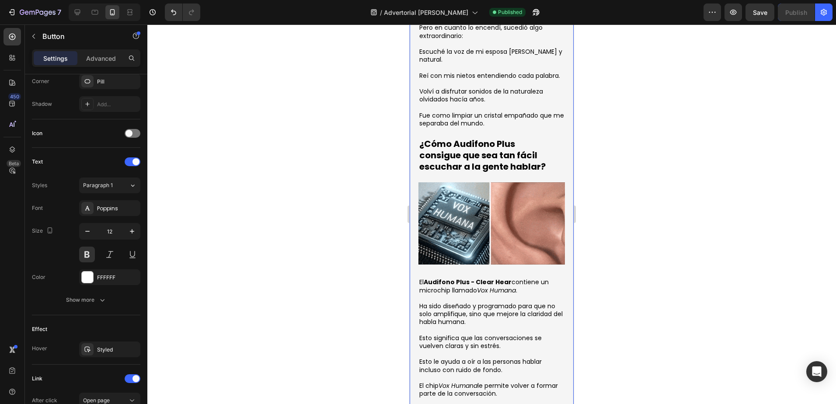
scroll to position [2178, 0]
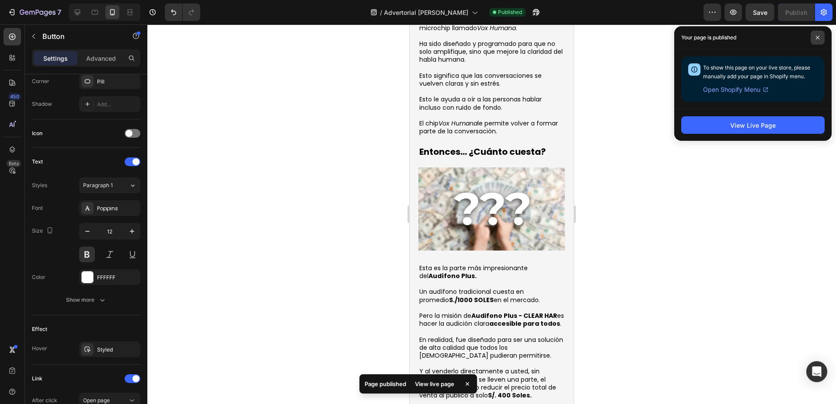
click at [817, 38] on icon at bounding box center [817, 37] width 3 height 3
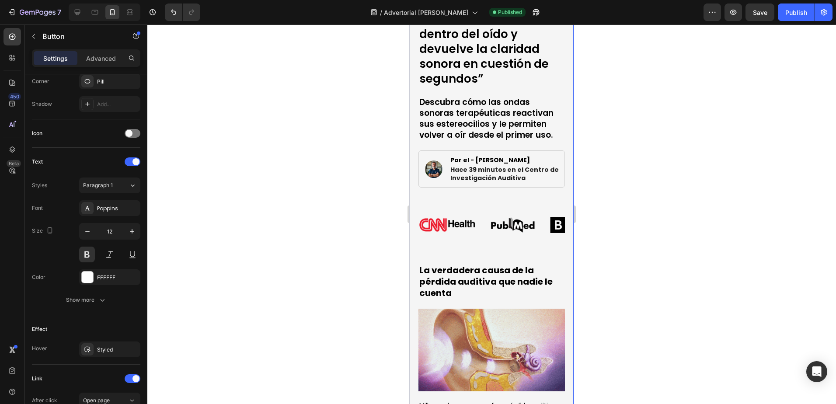
scroll to position [0, 0]
